Goal: Task Accomplishment & Management: Use online tool/utility

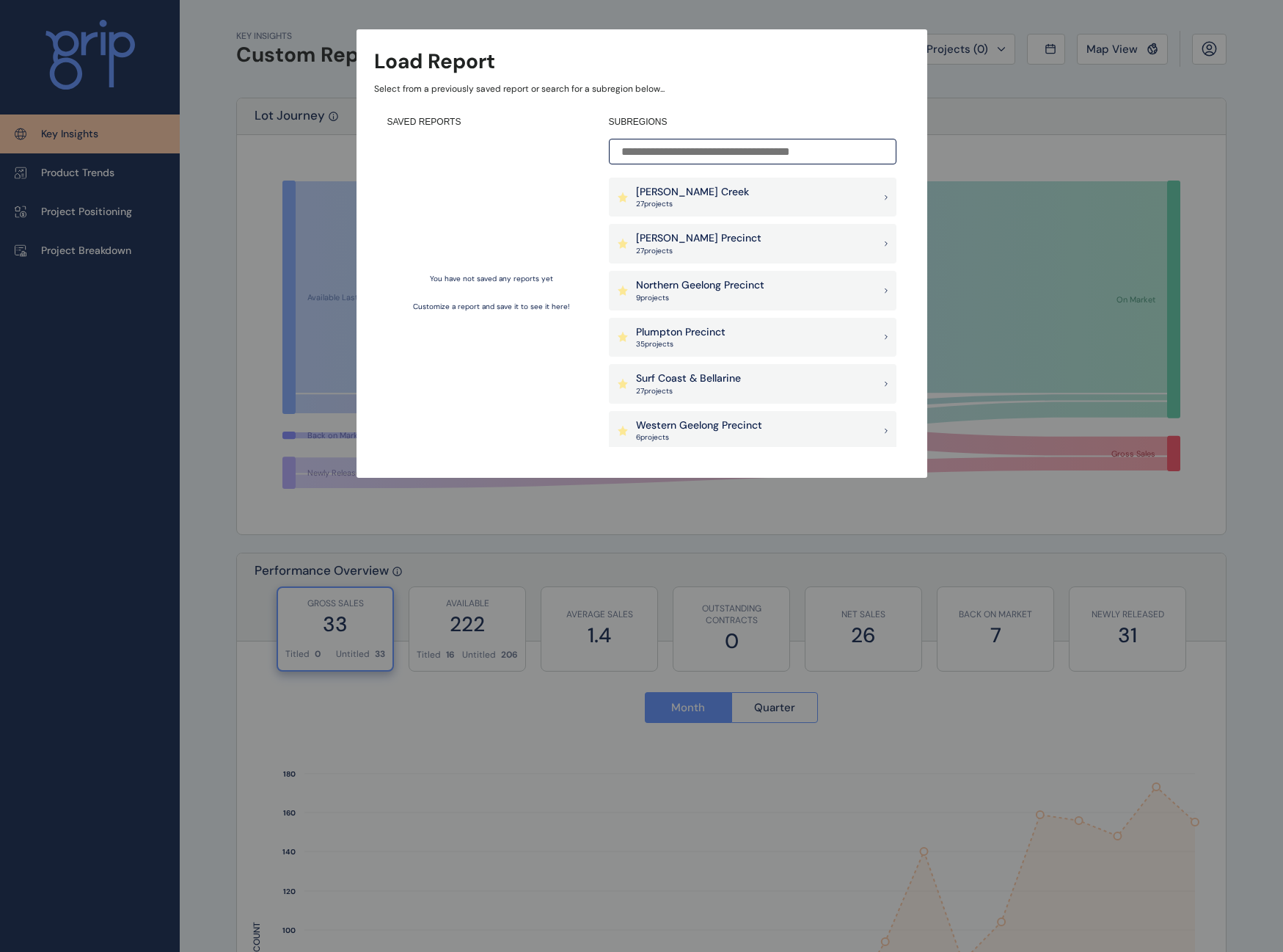
click at [916, 74] on div "Load Report Select from a previously saved report or search for a subregion bel…" at bounding box center [642, 254] width 571 height 449
click at [1067, 130] on div "Load Report Select from a previously saved report or search for a subregion bel…" at bounding box center [642, 224] width 1283 height 449
click at [699, 234] on p "[PERSON_NAME] Precinct" at bounding box center [699, 238] width 125 height 15
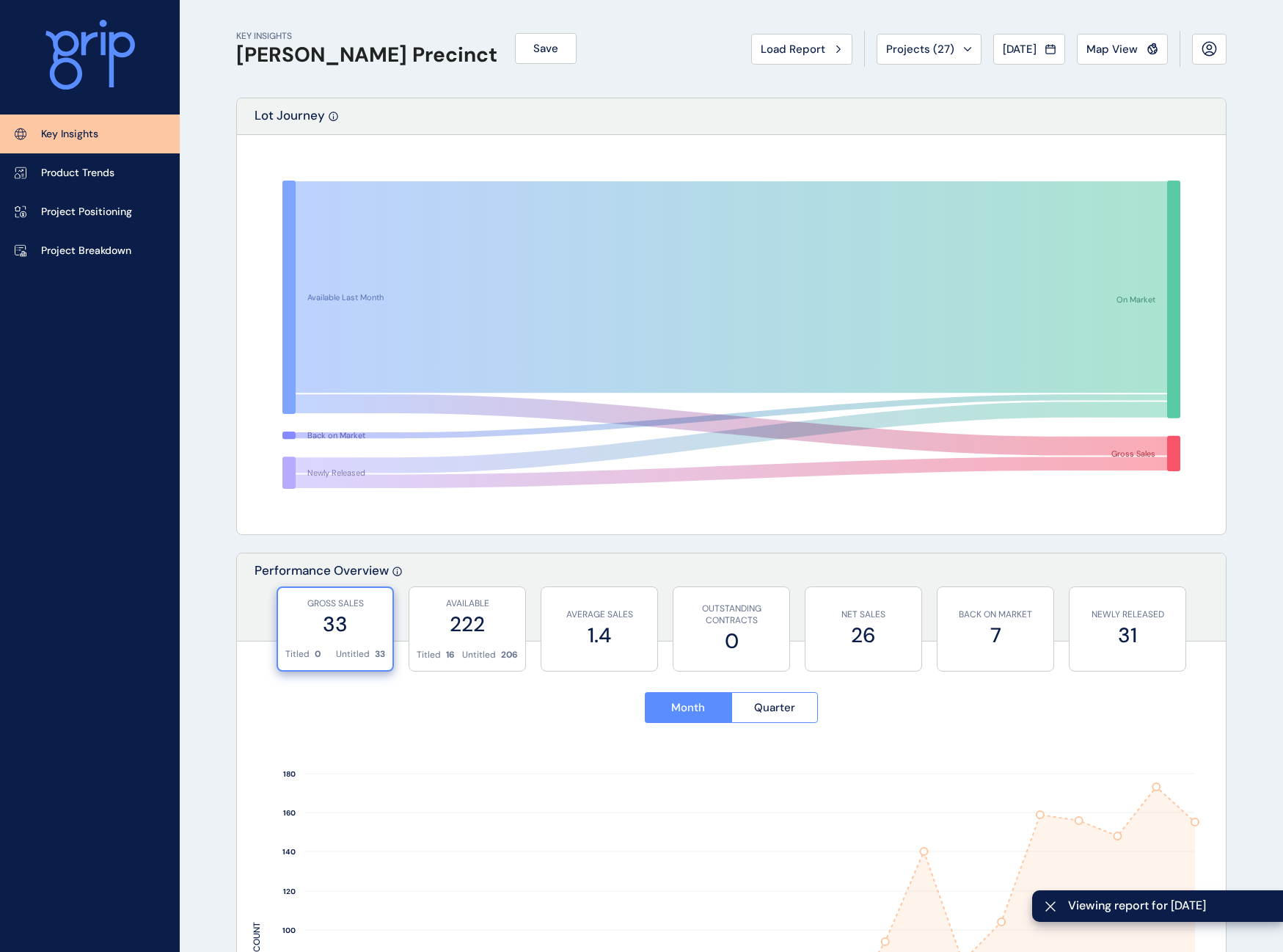
click at [522, 99] on div "Lot Journey" at bounding box center [732, 116] width 989 height 36
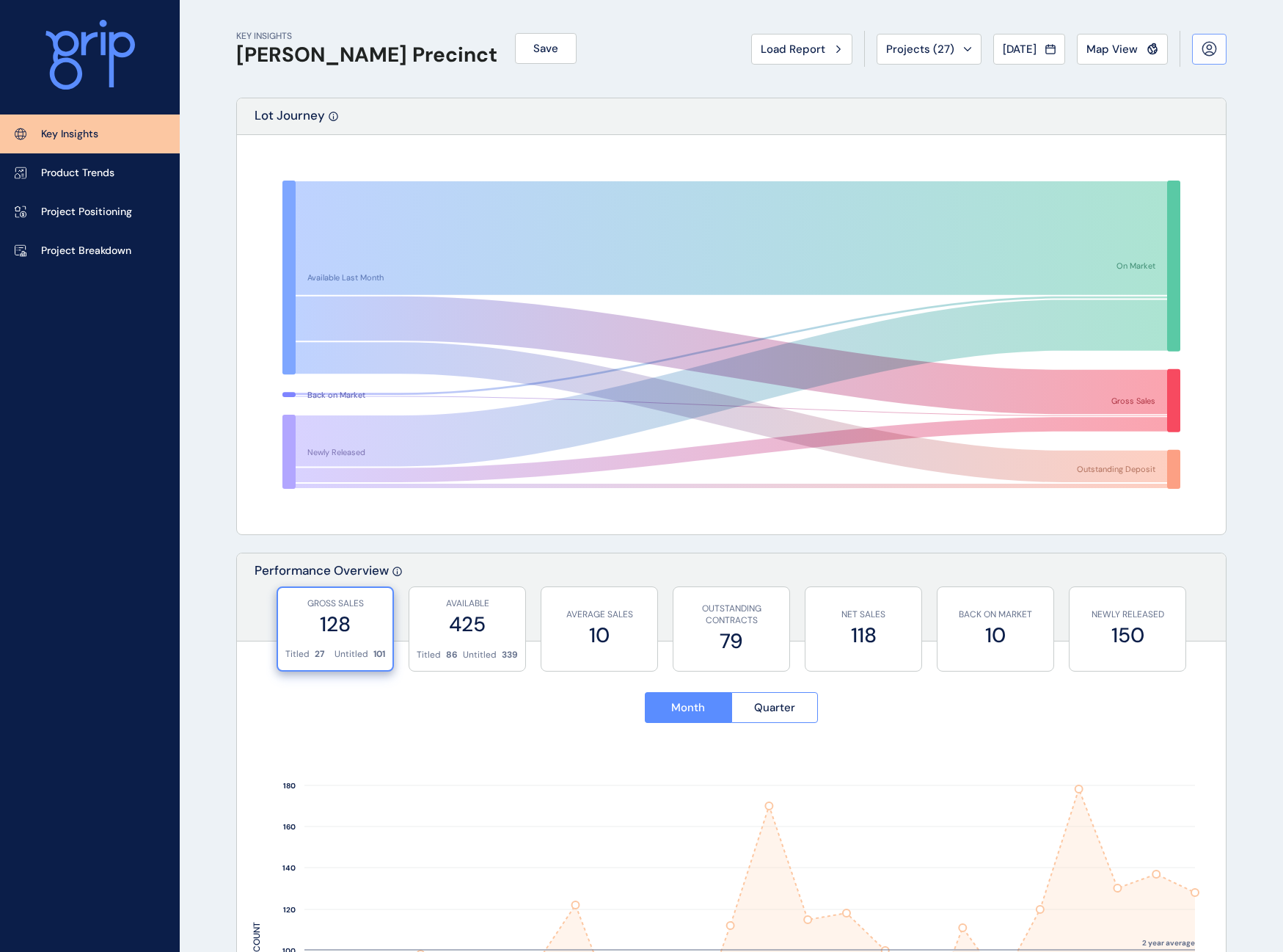
click at [1225, 51] on button at bounding box center [1209, 48] width 34 height 30
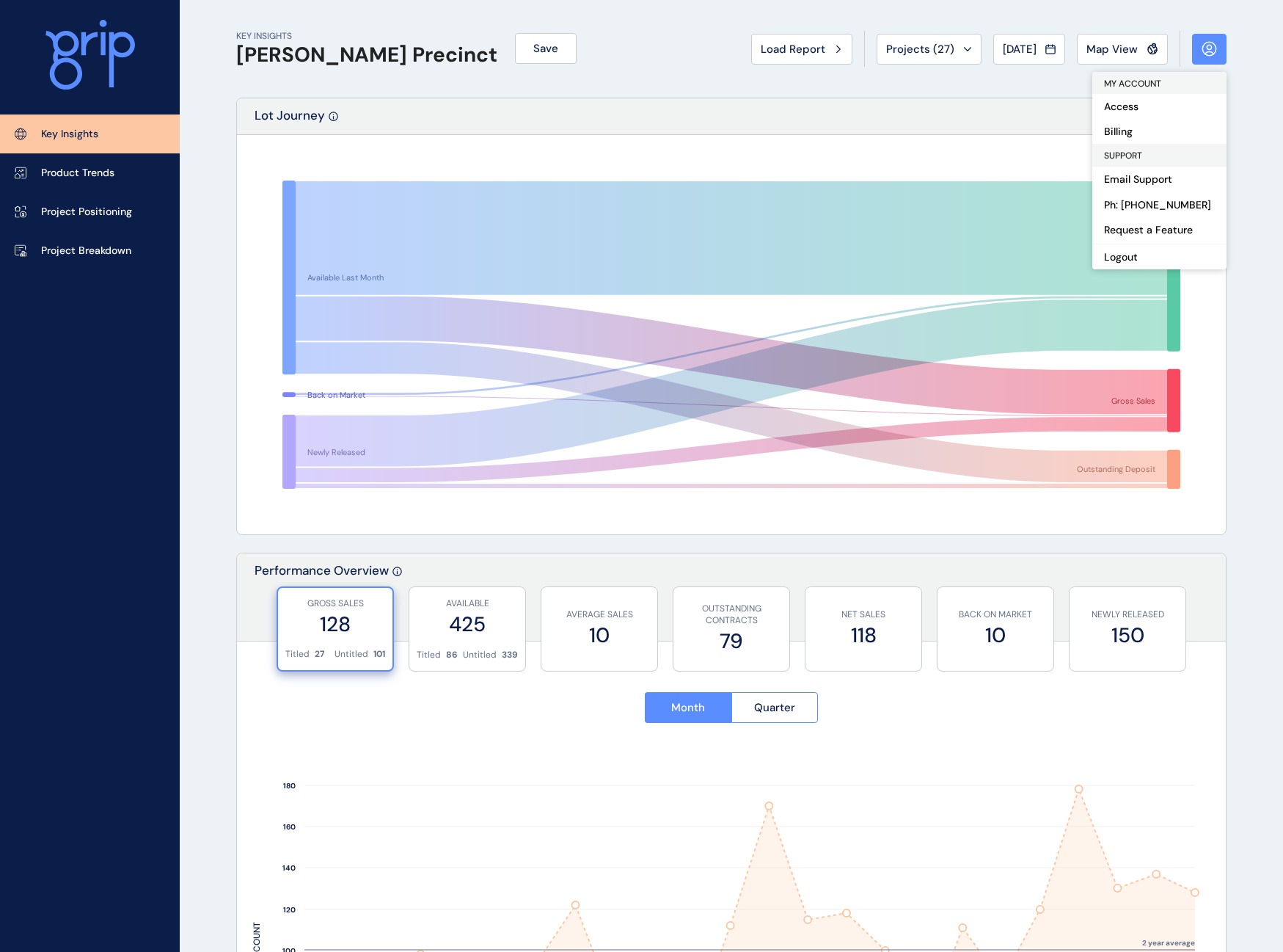
click at [1117, 49] on span "Map View" at bounding box center [1113, 49] width 51 height 15
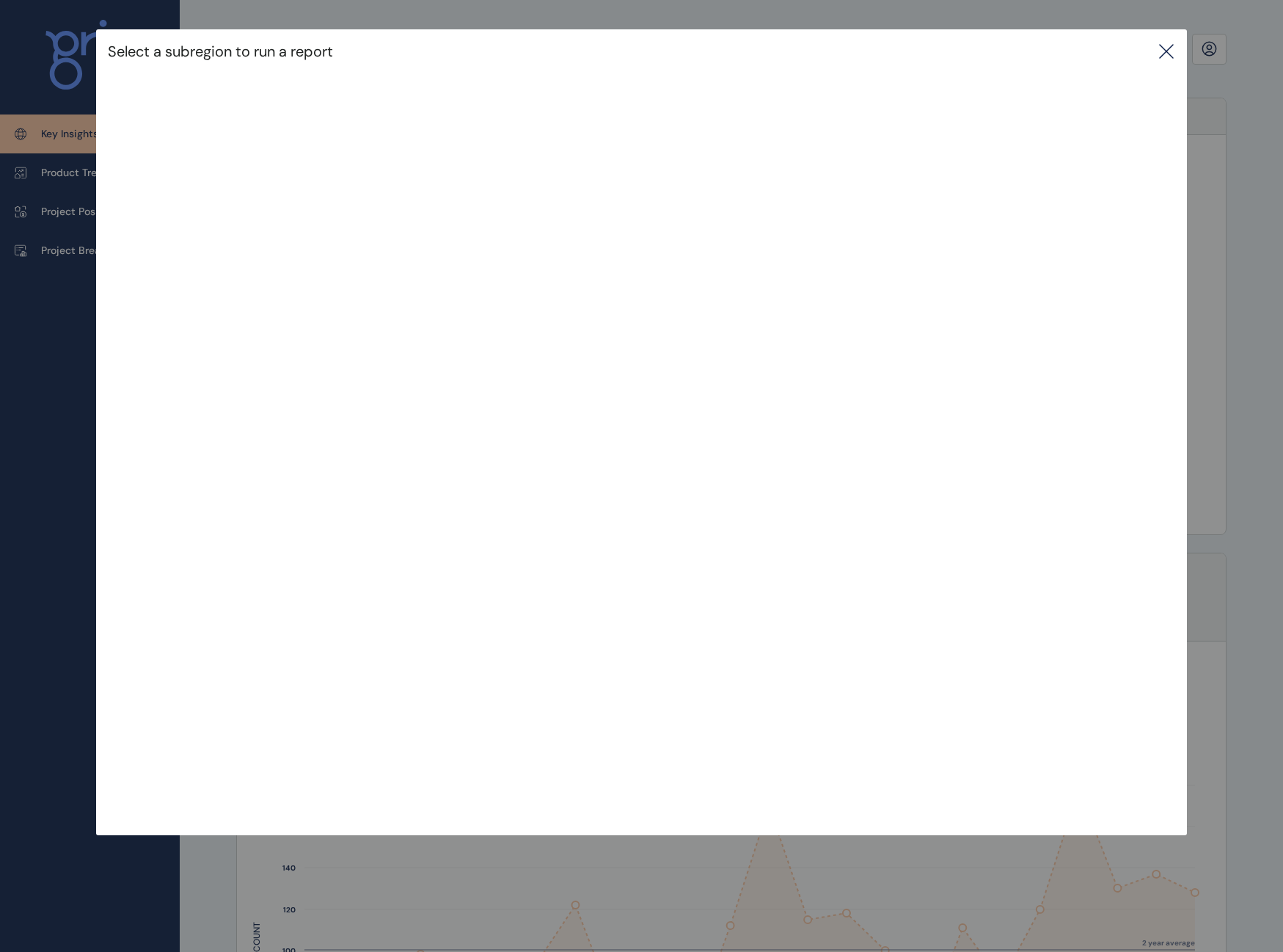
click at [1162, 57] on div "Select a subregion to run a report" at bounding box center [642, 51] width 1091 height 44
